Goal: Find specific page/section: Find specific page/section

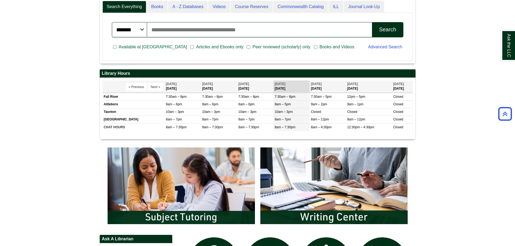
scroll to position [65, 316]
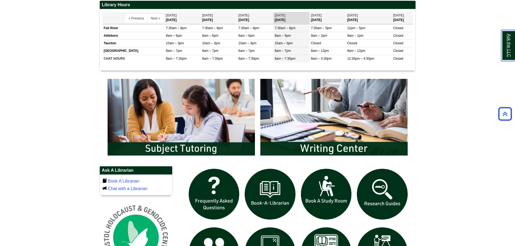
scroll to position [228, 0]
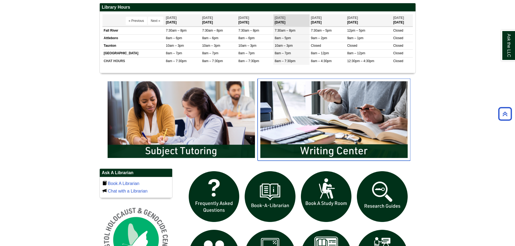
click at [348, 108] on img "slideshow" at bounding box center [334, 120] width 153 height 82
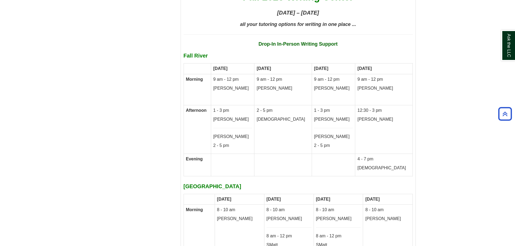
scroll to position [2821, 0]
